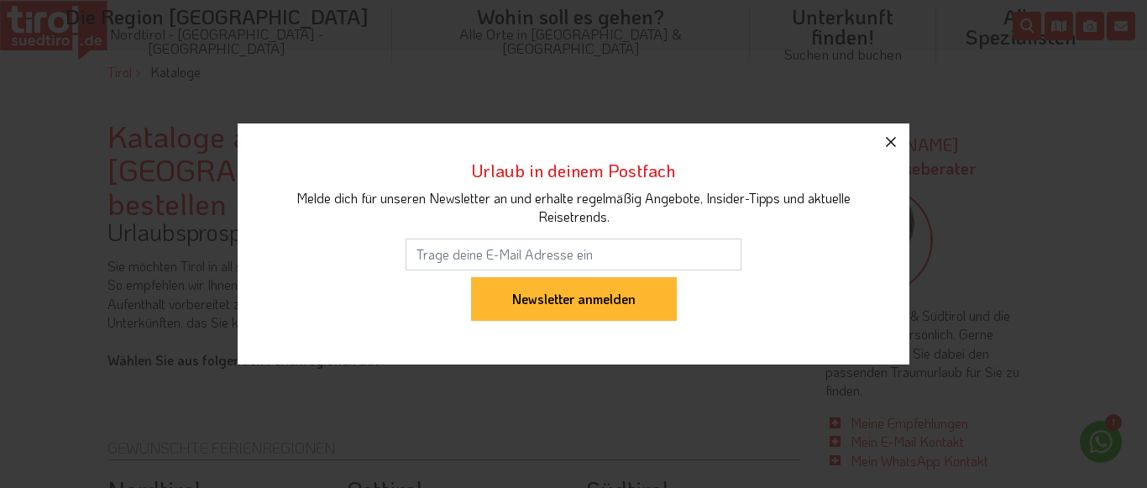
click at [888, 145] on icon "button" at bounding box center [891, 142] width 10 height 10
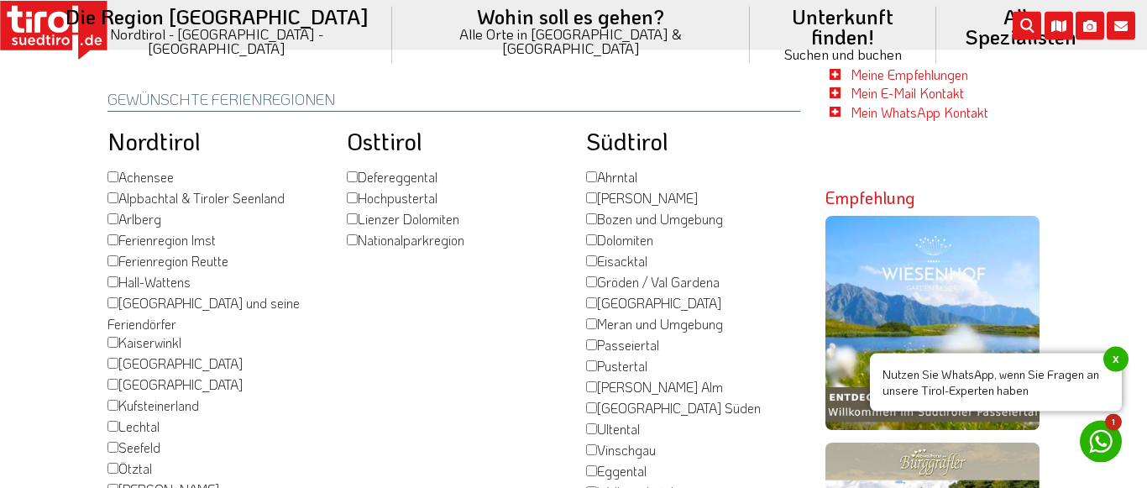
scroll to position [343, 0]
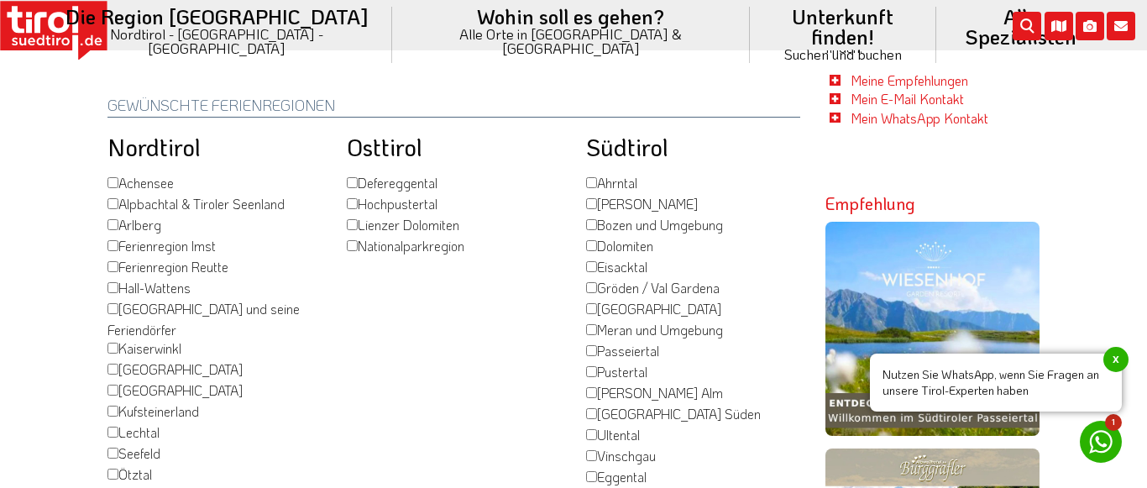
click at [589, 240] on input "Dolomiten" at bounding box center [591, 245] width 11 height 11
checkbox input "true"
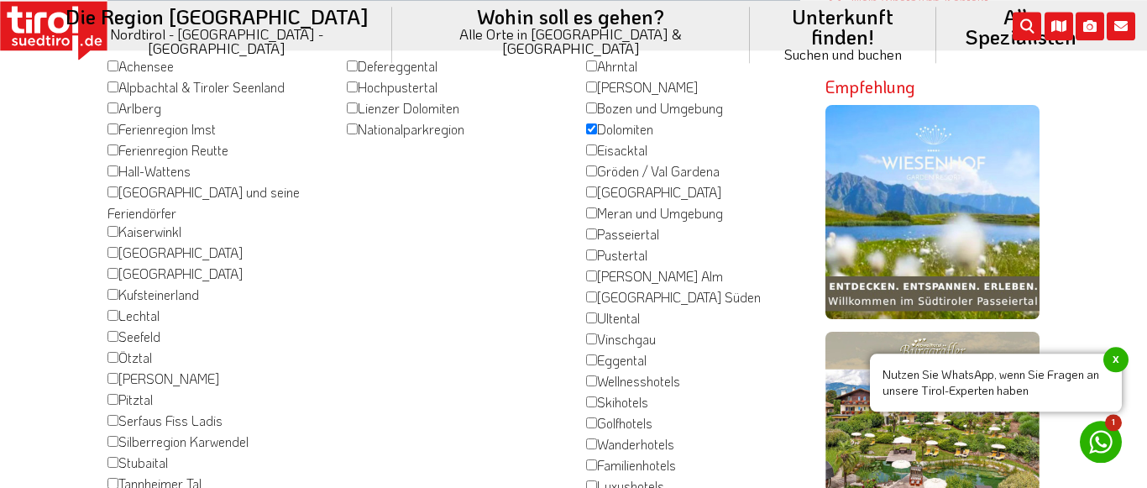
scroll to position [471, 0]
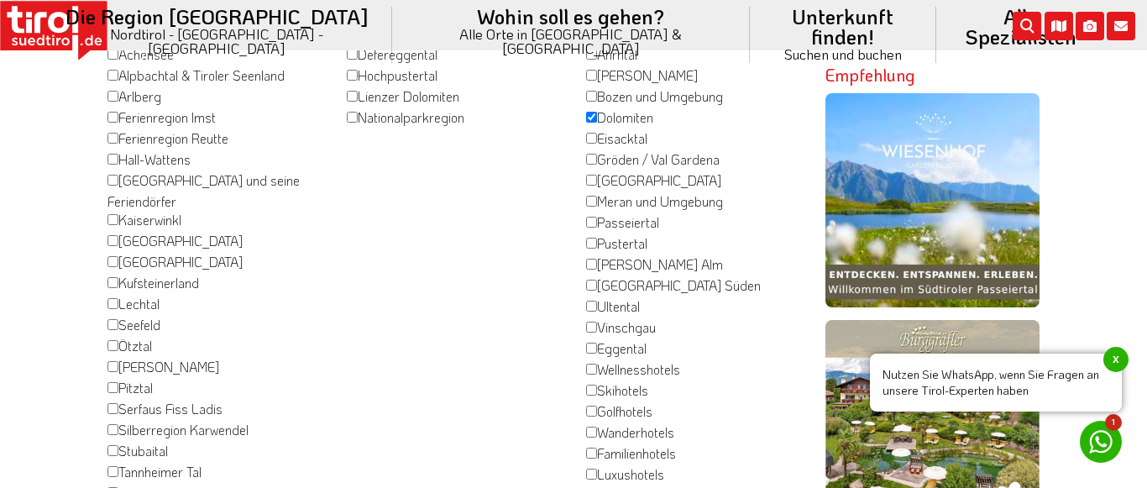
click at [591, 196] on input "Meran und Umgebung" at bounding box center [591, 201] width 11 height 11
checkbox input "true"
click at [589, 280] on input "[GEOGRAPHIC_DATA] Süden" at bounding box center [591, 285] width 11 height 11
checkbox input "true"
click at [501, 318] on div "Osttirol Defereggental Hochpustertal Lienzer Dolomiten Nationalparkregion" at bounding box center [453, 456] width 239 height 900
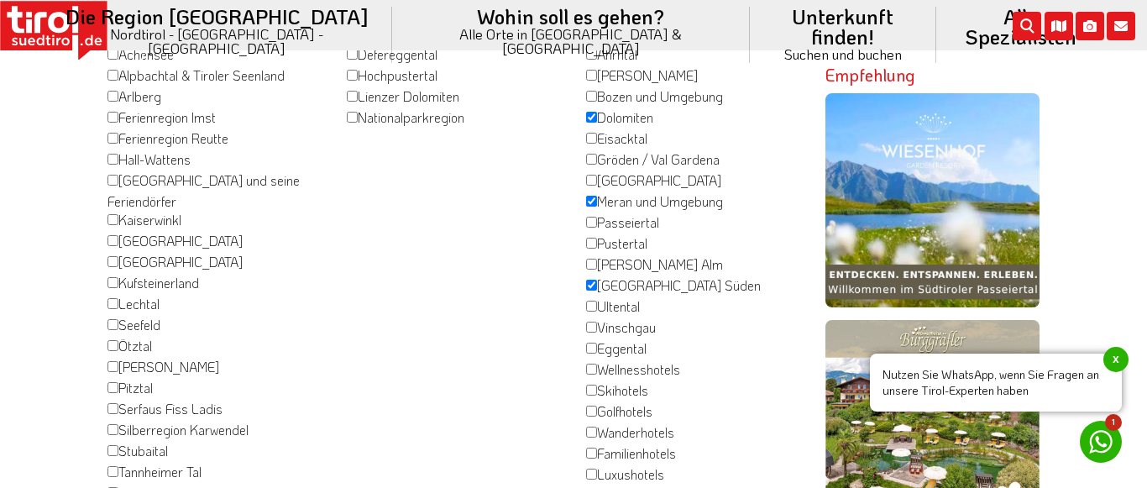
scroll to position [428, 0]
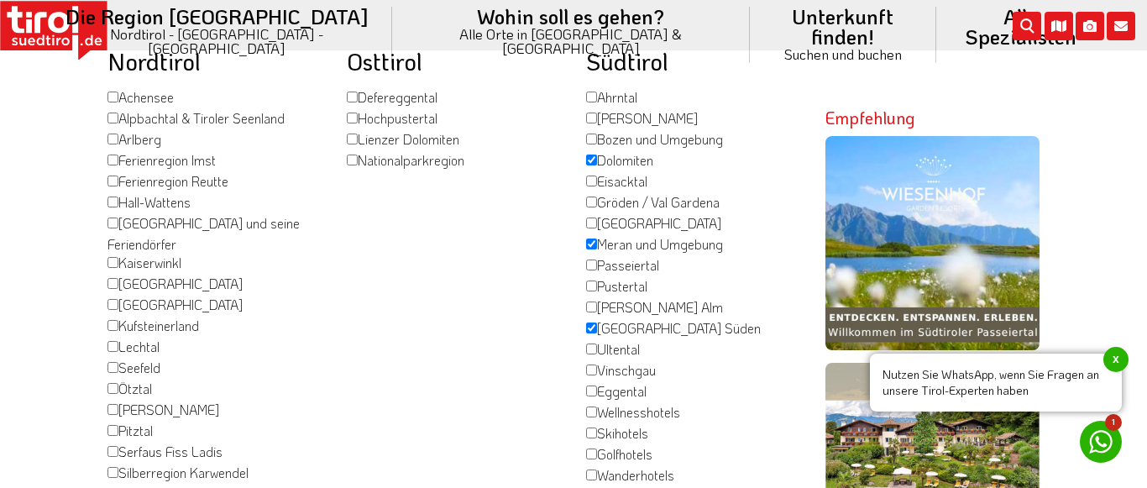
click at [590, 280] on input "Pustertal" at bounding box center [591, 285] width 11 height 11
checkbox input "true"
click at [590, 301] on input "[PERSON_NAME] Alm" at bounding box center [591, 306] width 11 height 11
checkbox input "true"
click at [776, 277] on div "Pustertal" at bounding box center [693, 287] width 214 height 21
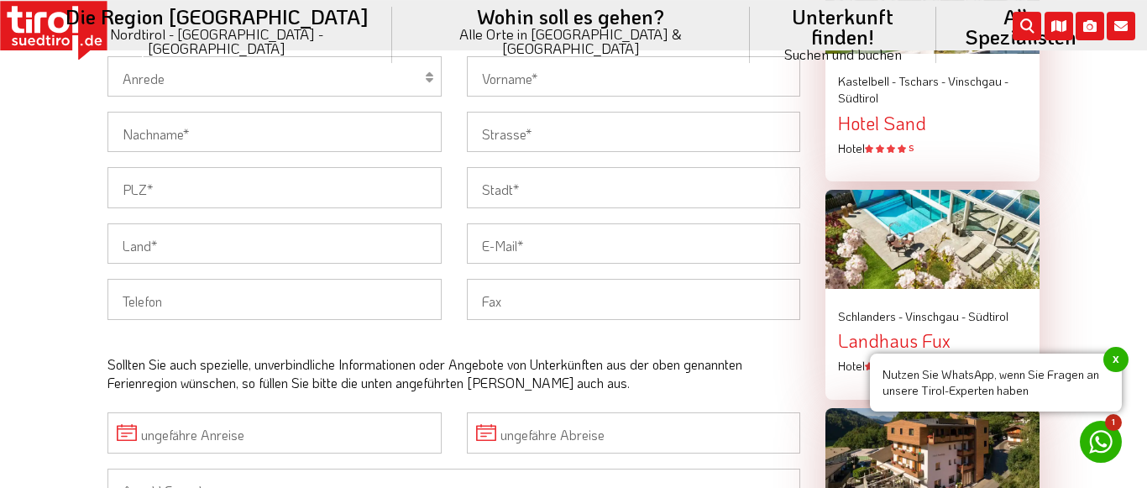
scroll to position [1370, 0]
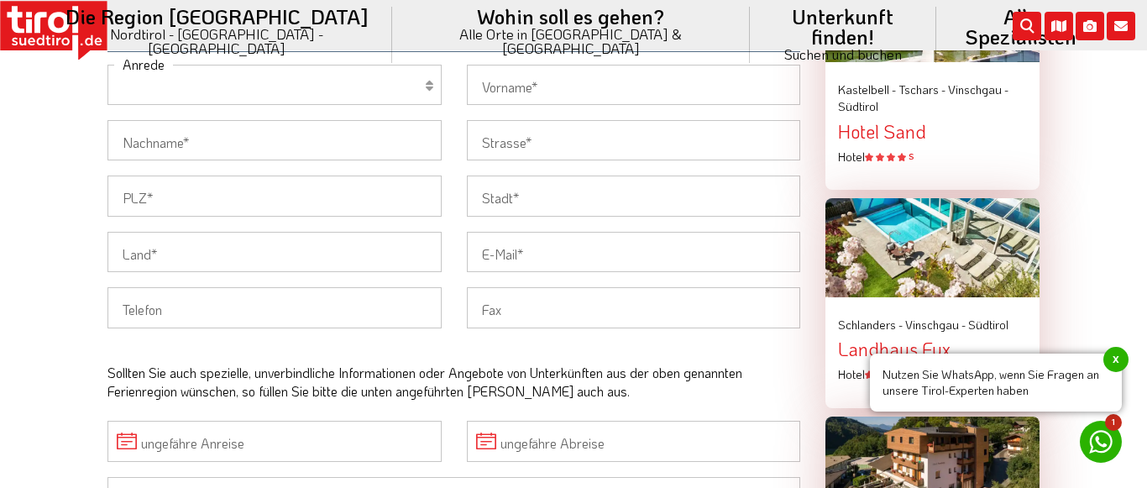
select select "Herr"
click option "Herr" at bounding box center [0, 0] width 0 height 0
click at [180, 138] on input "Nachname" at bounding box center [274, 140] width 334 height 40
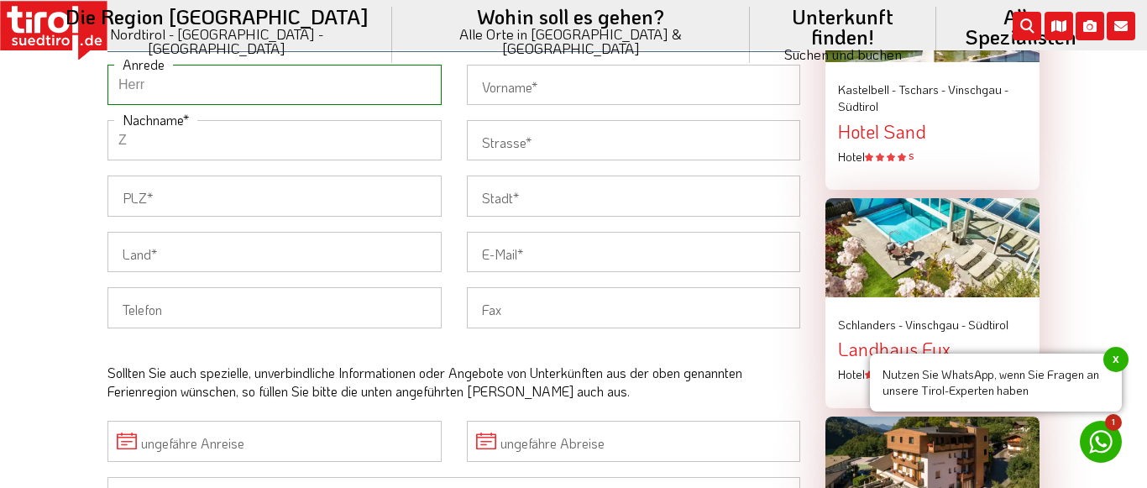
type input "Z"
type input "[PERSON_NAME]"
type input "Zimmer"
type input "[STREET_ADDRESS]"
type input "66280"
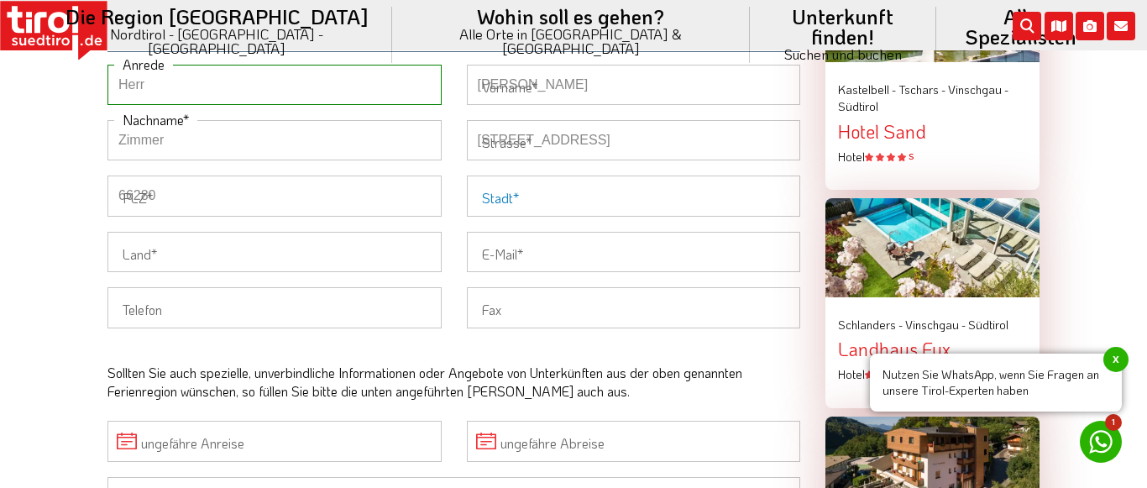
type input "Sulzbach/Saar"
type input "DE"
type input "[PERSON_NAME][EMAIL_ADDRESS][DOMAIN_NAME]"
type input "01632119501"
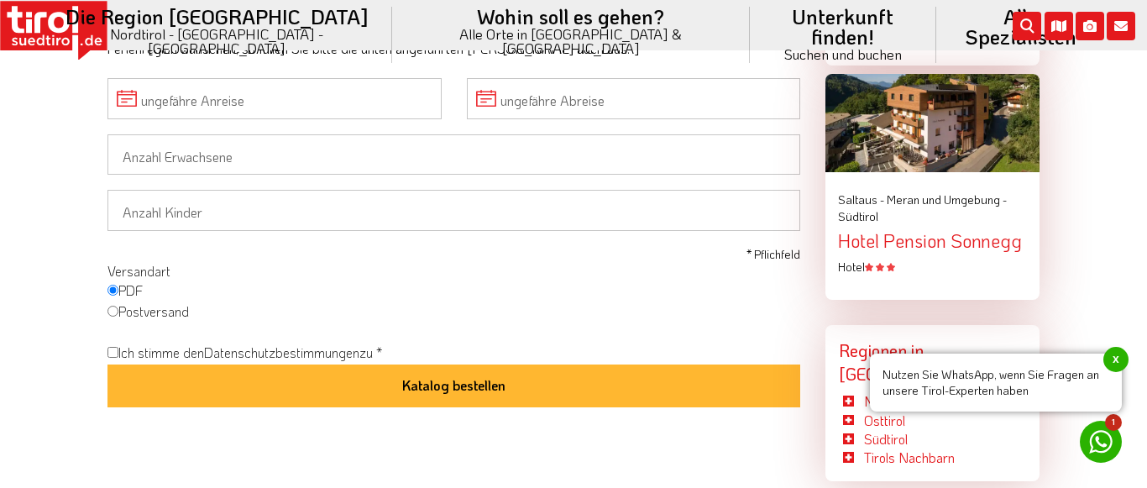
scroll to position [1756, 0]
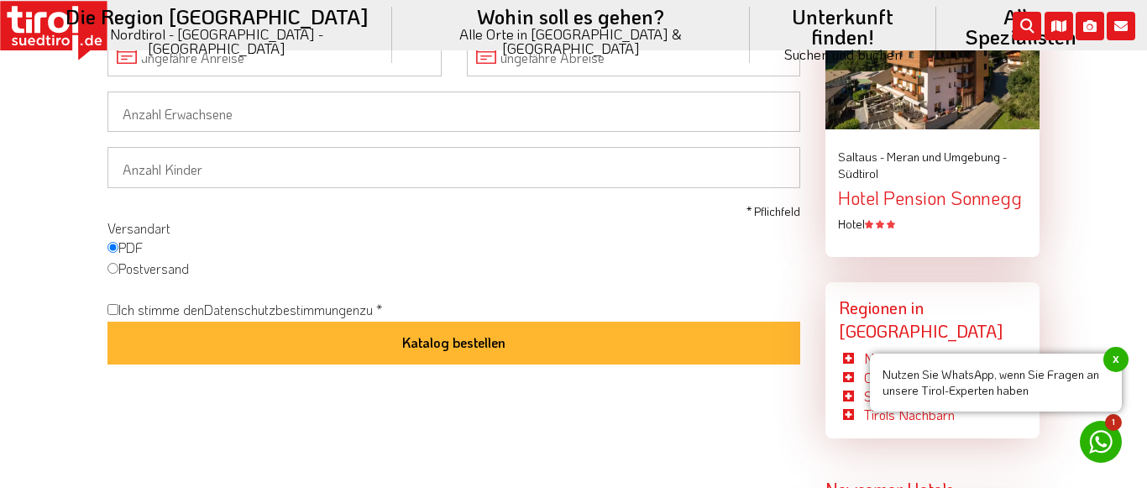
click at [111, 265] on input "Postversand" at bounding box center [112, 268] width 11 height 11
radio input "true"
click at [115, 307] on input "Ich stimme den Datenschutzbestimmungen zu *" at bounding box center [112, 309] width 11 height 11
checkbox input "true"
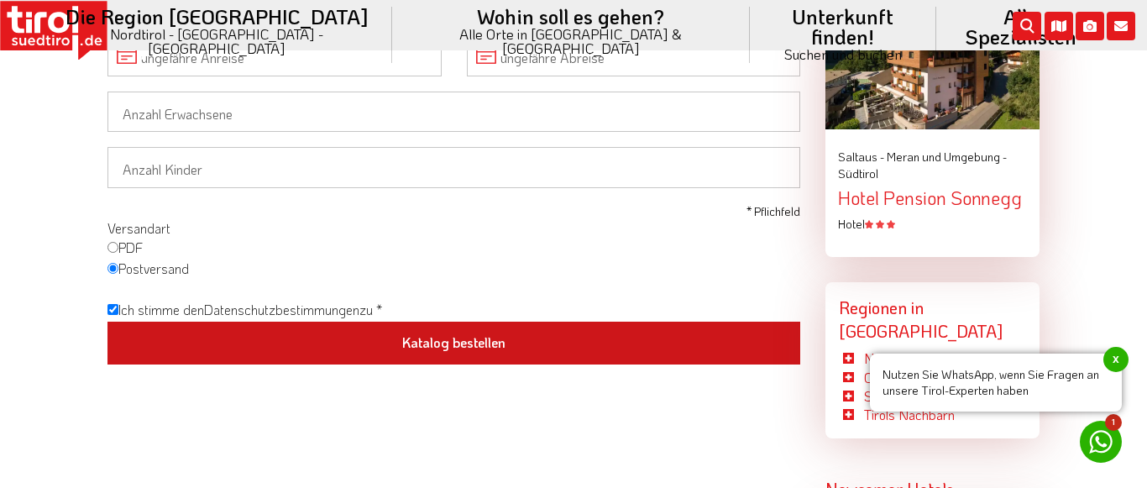
click at [454, 343] on button "Katalog bestellen" at bounding box center [453, 344] width 693 height 44
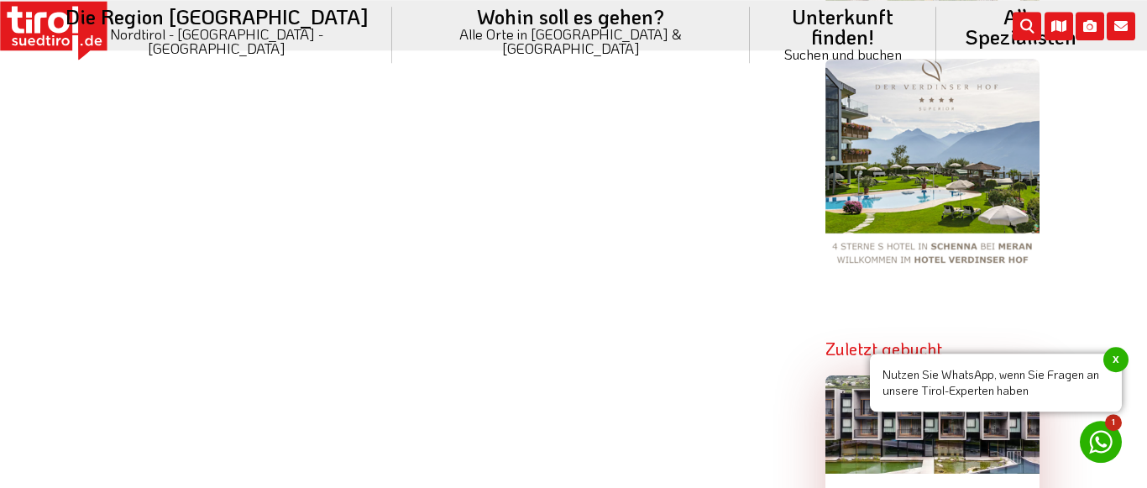
scroll to position [1071, 0]
